Goal: Task Accomplishment & Management: Complete application form

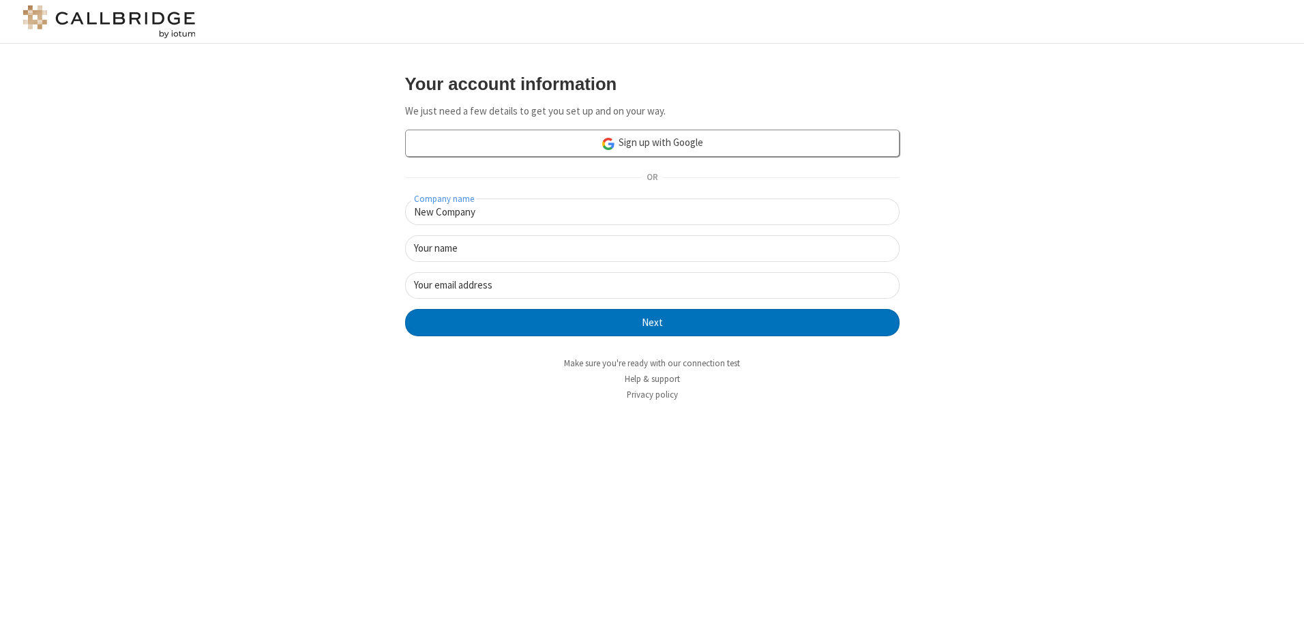
type input "New Company"
type input "New User"
type input "[EMAIL_ADDRESS][DOMAIN_NAME]"
click button "Next" at bounding box center [652, 322] width 495 height 27
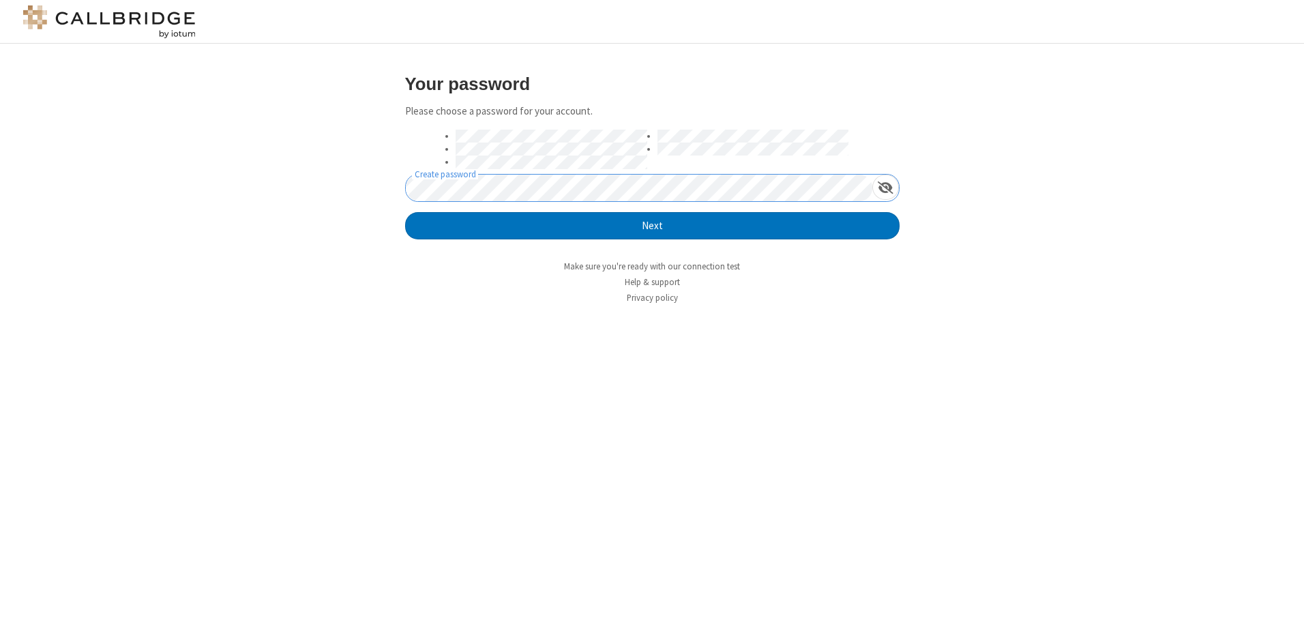
click at [405, 212] on button "Next" at bounding box center [652, 225] width 495 height 27
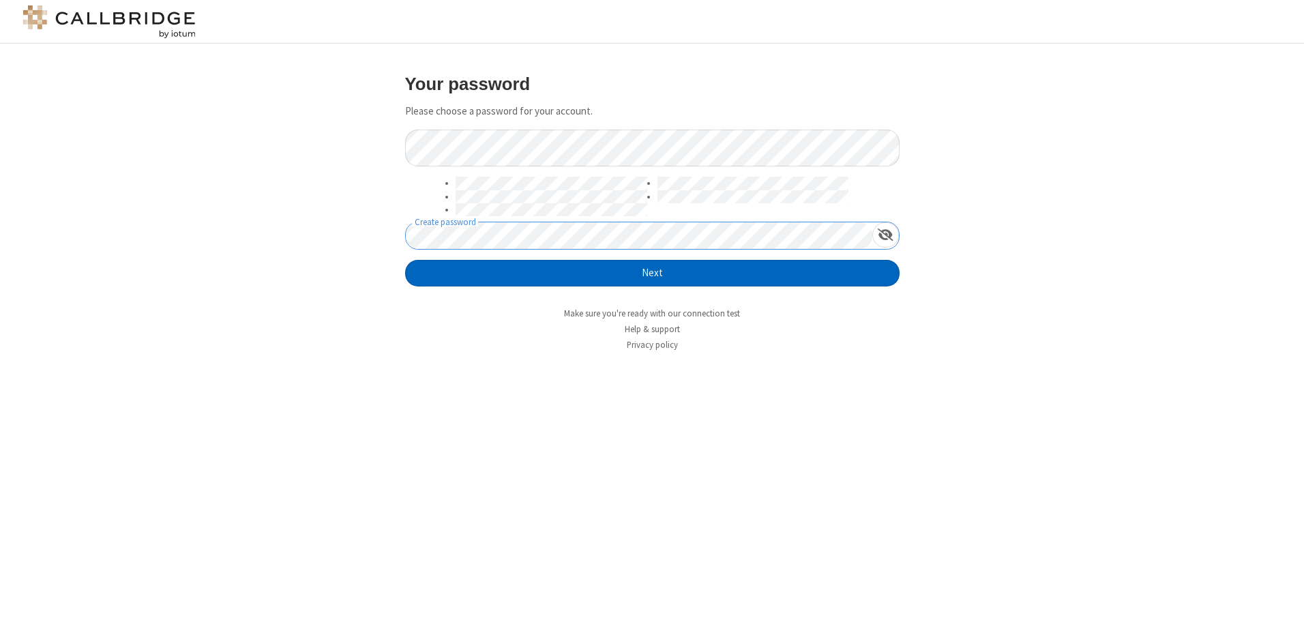
click at [652, 273] on button "Next" at bounding box center [652, 273] width 495 height 27
